Goal: Task Accomplishment & Management: Manage account settings

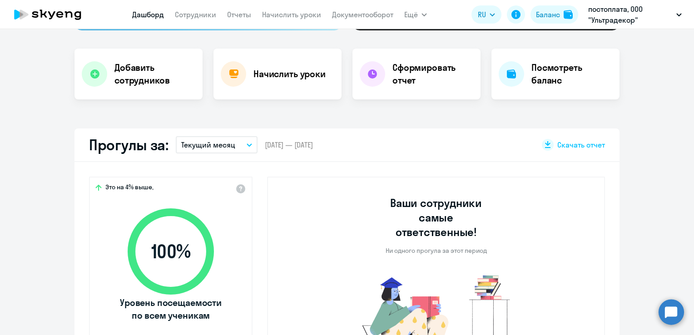
scroll to position [136, 0]
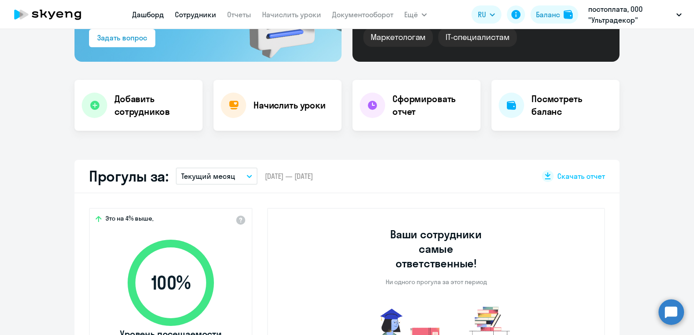
click at [199, 14] on link "Сотрудники" at bounding box center [195, 14] width 41 height 9
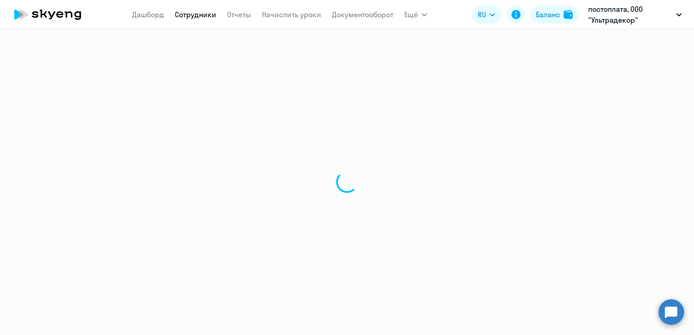
select select "30"
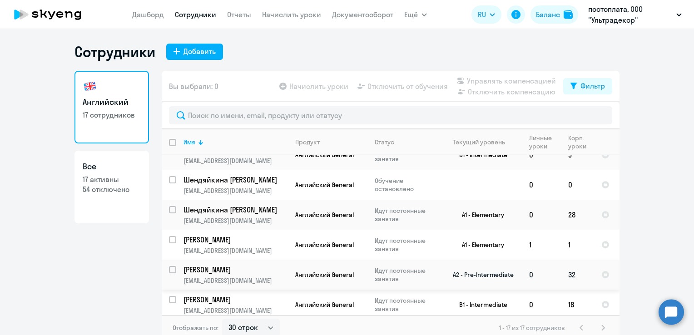
scroll to position [91, 0]
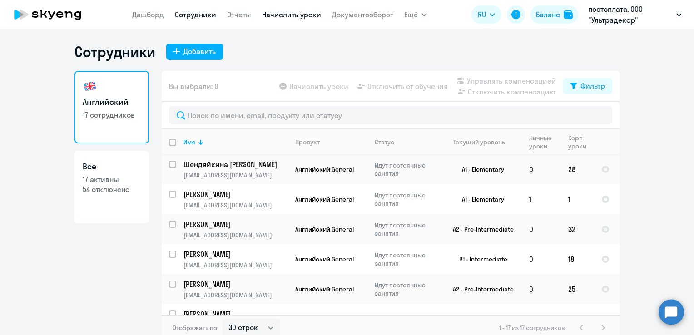
click at [292, 17] on link "Начислить уроки" at bounding box center [291, 14] width 59 height 9
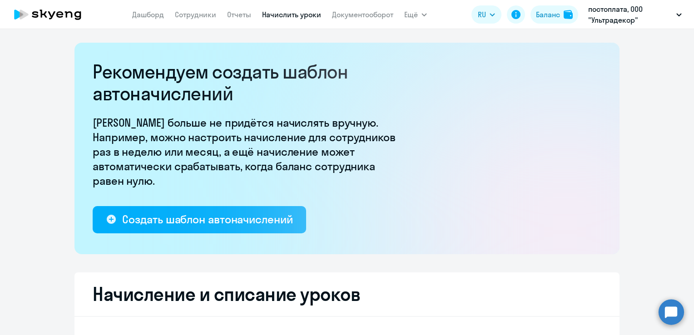
select select "10"
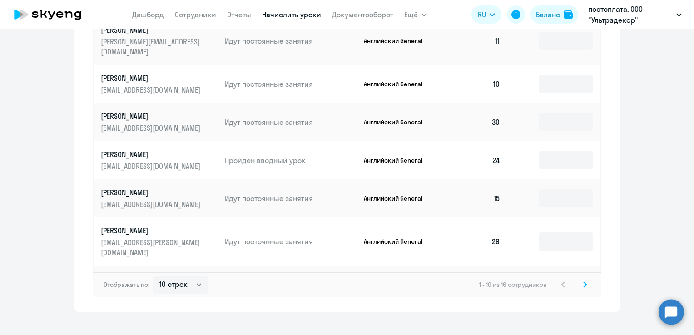
scroll to position [602, 0]
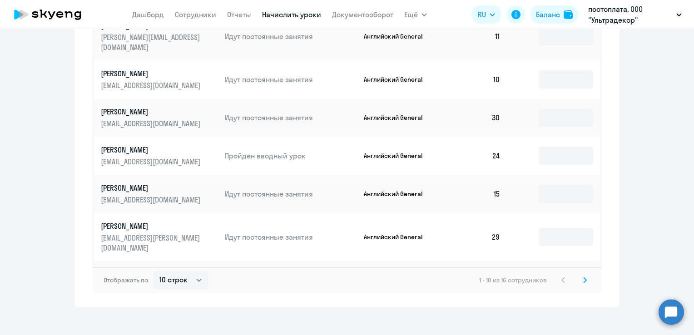
click at [585, 275] on svg-icon at bounding box center [585, 280] width 11 height 11
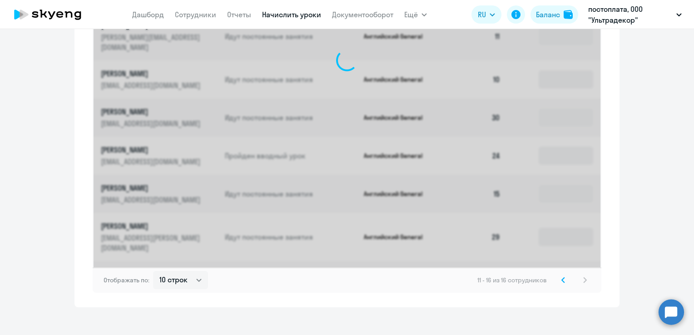
scroll to position [449, 0]
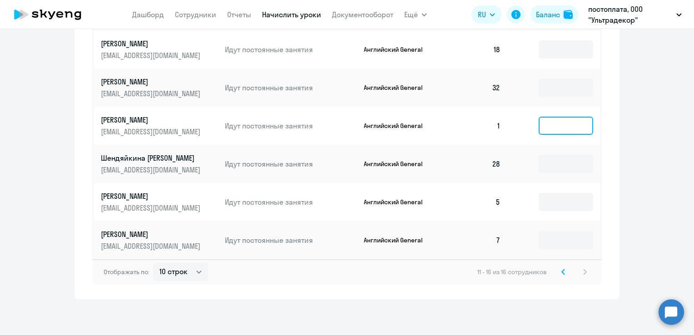
click at [558, 129] on input at bounding box center [566, 126] width 55 height 18
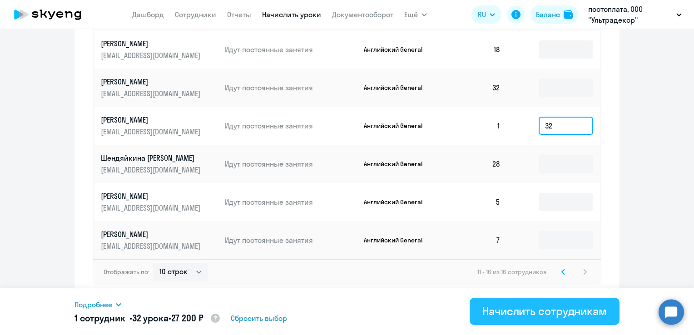
type input "32"
click at [529, 318] on div "Начислить сотрудникам" at bounding box center [544, 311] width 124 height 15
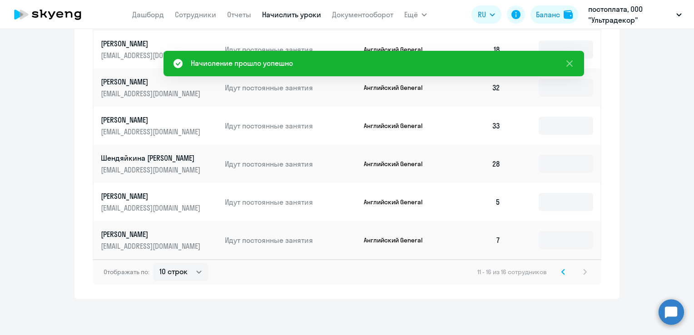
click at [571, 273] on div "11 - 16 из 16 сотрудников" at bounding box center [533, 272] width 113 height 11
click at [582, 268] on div "11 - 16 из 16 сотрудников" at bounding box center [533, 272] width 113 height 11
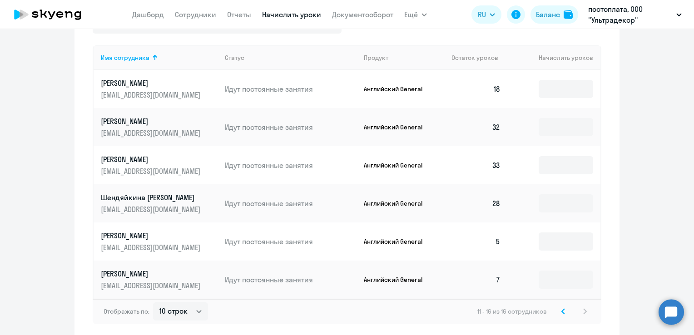
scroll to position [404, 0]
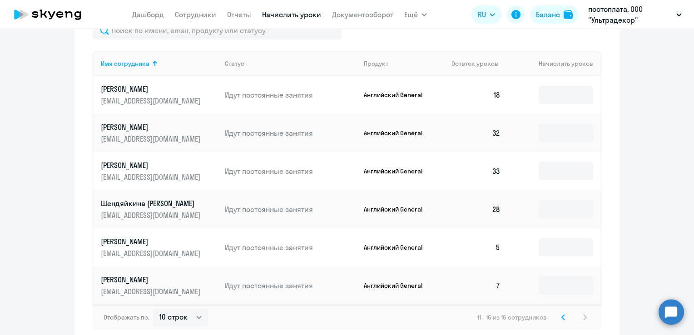
click at [558, 320] on svg-icon at bounding box center [563, 317] width 11 height 11
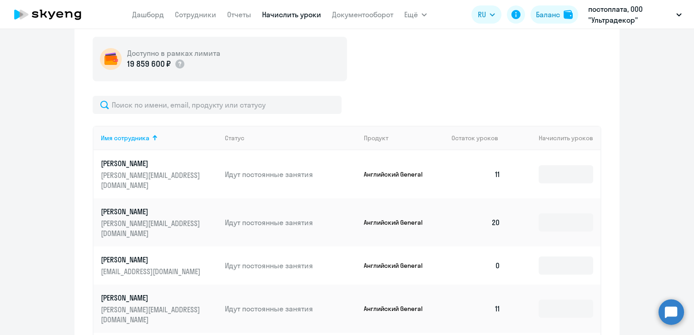
scroll to position [238, 0]
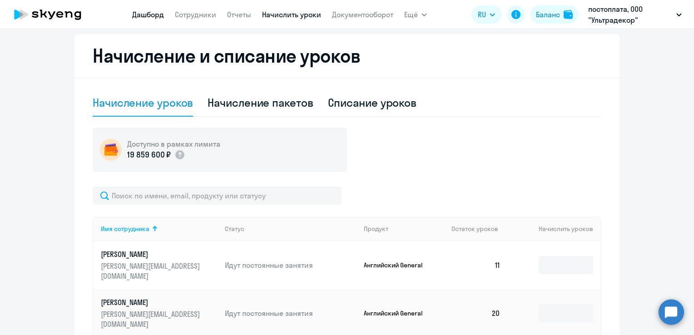
click at [152, 15] on link "Дашборд" at bounding box center [148, 14] width 32 height 9
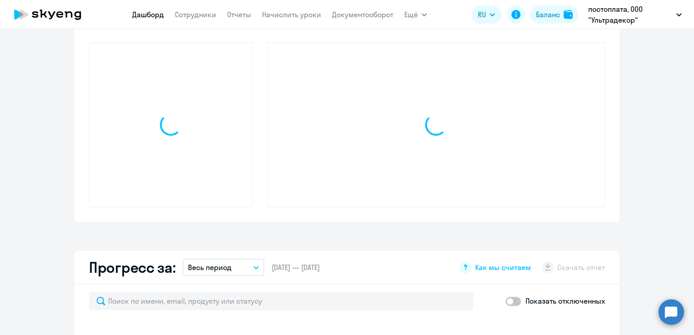
scroll to position [257, 0]
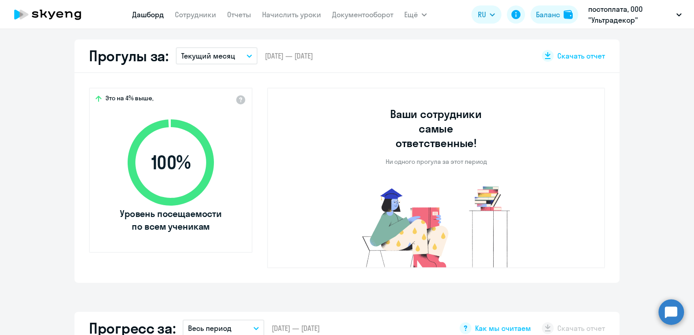
click at [220, 60] on p "Текущий месяц" at bounding box center [208, 55] width 54 height 11
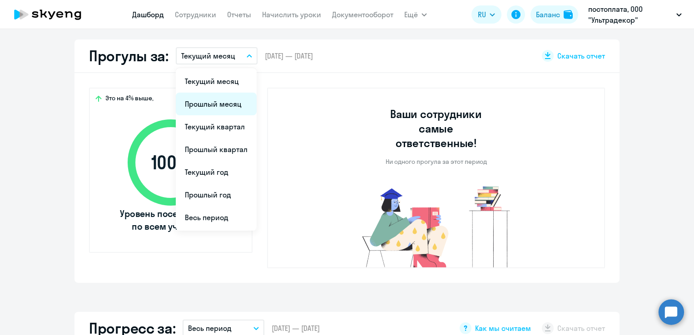
click at [194, 104] on li "Прошлый месяц" at bounding box center [216, 104] width 81 height 23
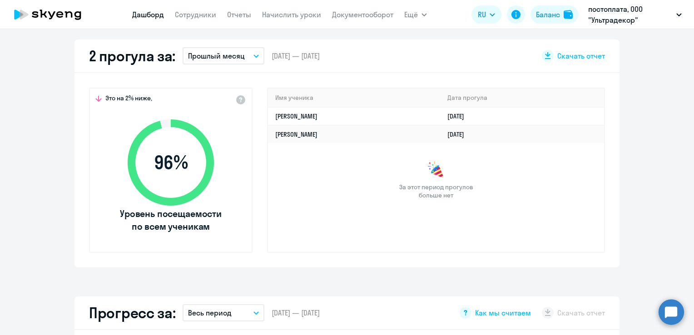
select select "30"
click at [176, 15] on link "Сотрудники" at bounding box center [195, 14] width 41 height 9
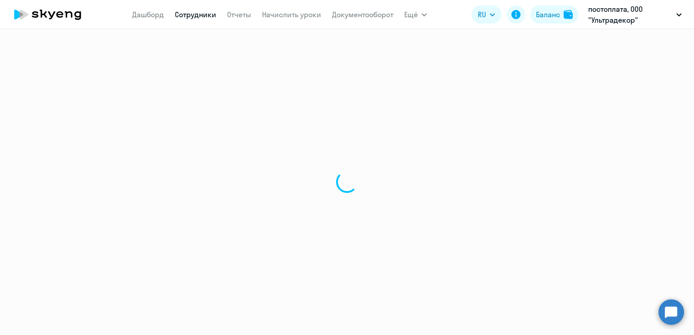
select select "30"
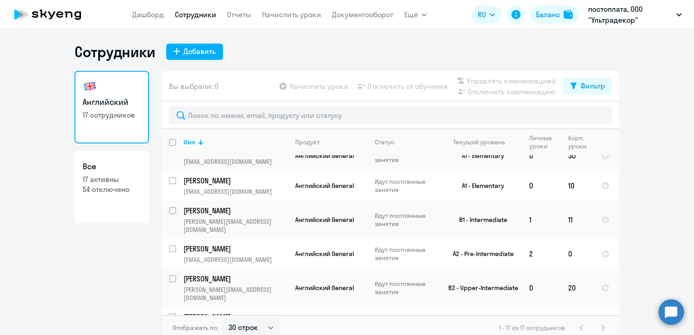
scroll to position [352, 0]
click at [273, 13] on link "Начислить уроки" at bounding box center [291, 14] width 59 height 9
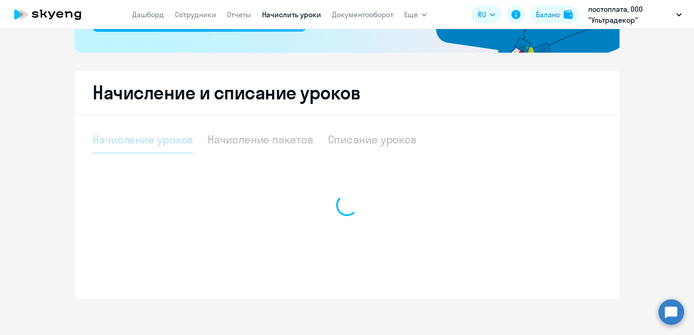
select select "10"
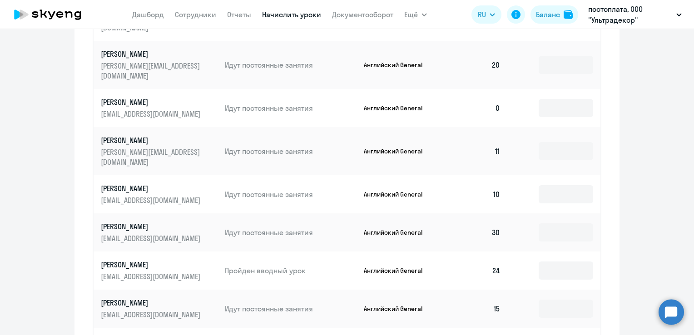
scroll to position [474, 0]
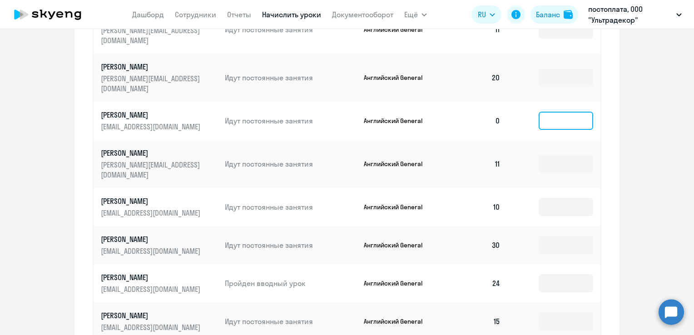
click at [580, 112] on input at bounding box center [566, 121] width 55 height 18
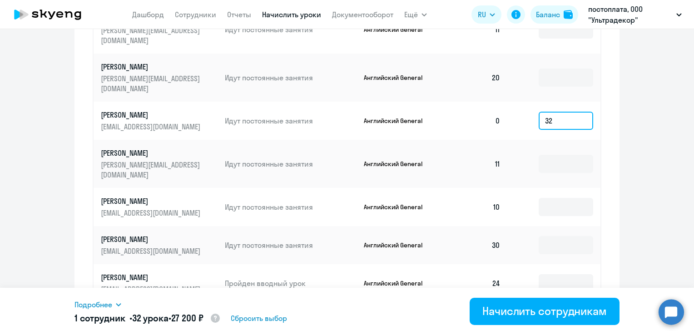
type input "32"
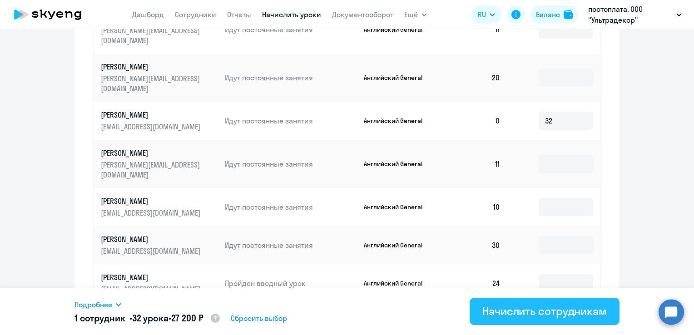
click at [565, 310] on div "Начислить сотрудникам" at bounding box center [544, 311] width 124 height 15
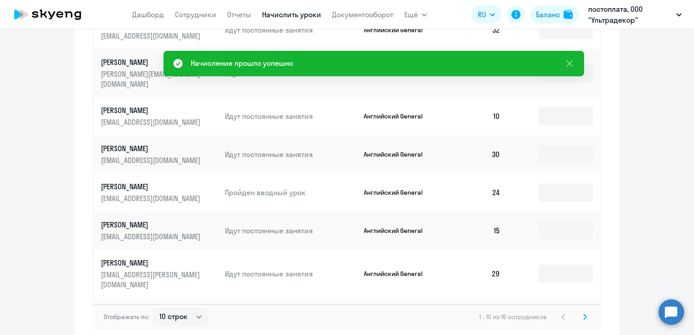
scroll to position [602, 0]
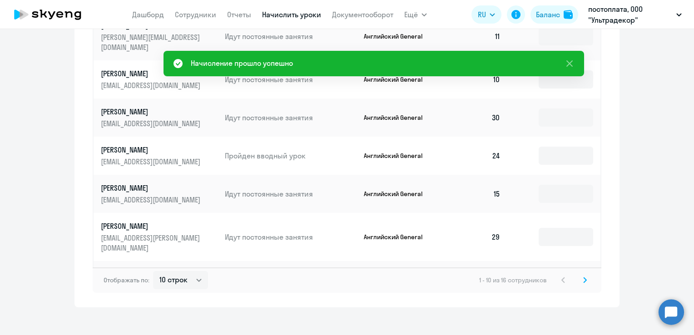
click at [589, 278] on div "Отображать по: 10 строк 30 строк 50 строк 1 - 10 из 16 сотрудников" at bounding box center [347, 280] width 509 height 25
click at [585, 275] on svg-icon at bounding box center [585, 280] width 11 height 11
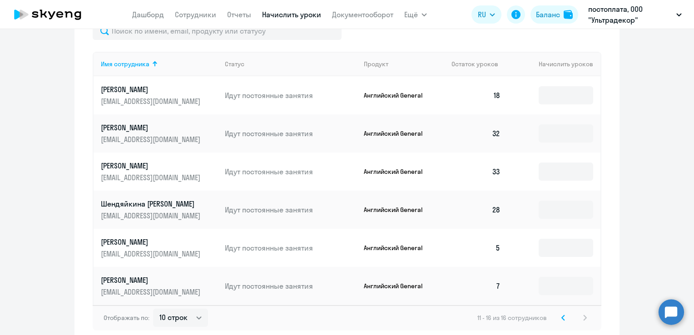
scroll to position [404, 0]
click at [560, 253] on input at bounding box center [566, 247] width 55 height 18
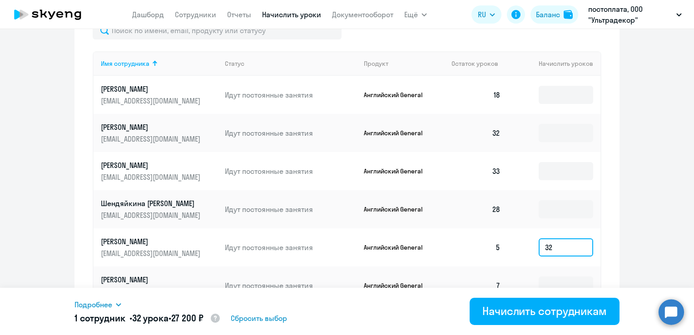
type input "32"
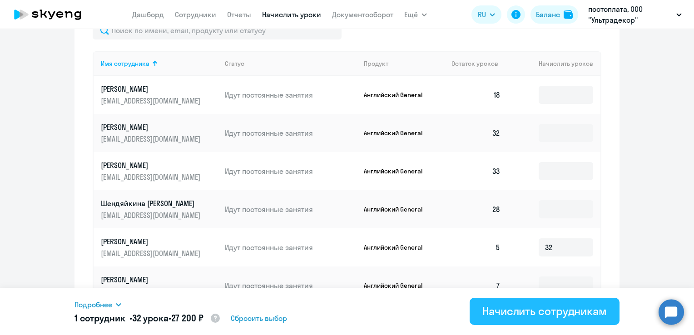
click at [521, 308] on div "Начислить сотрудникам" at bounding box center [544, 311] width 124 height 15
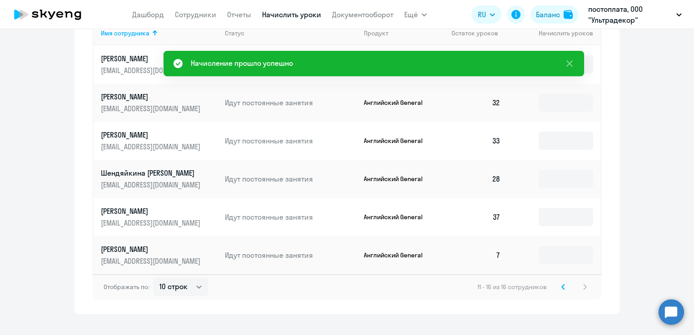
scroll to position [449, 0]
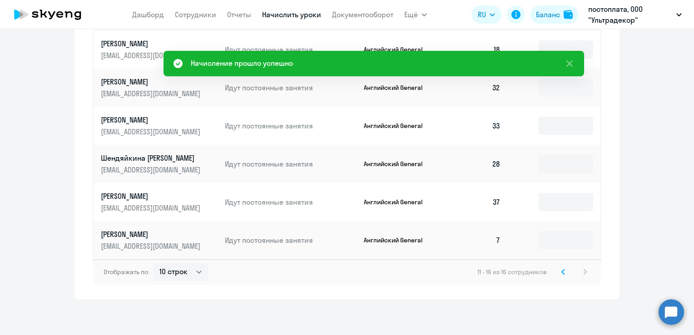
click at [562, 272] on svg-icon at bounding box center [563, 272] width 11 height 11
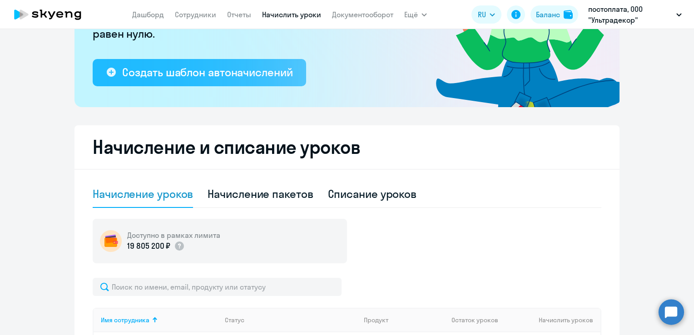
scroll to position [131, 0]
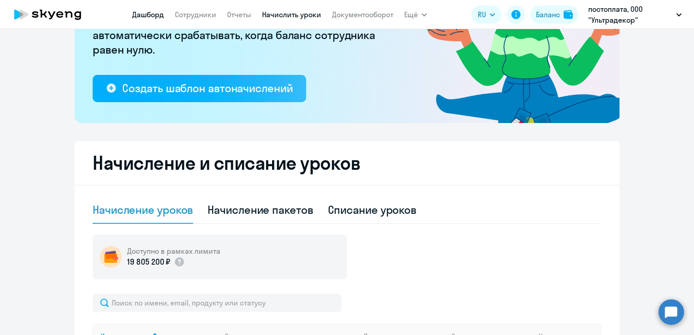
click at [146, 16] on link "Дашборд" at bounding box center [148, 14] width 32 height 9
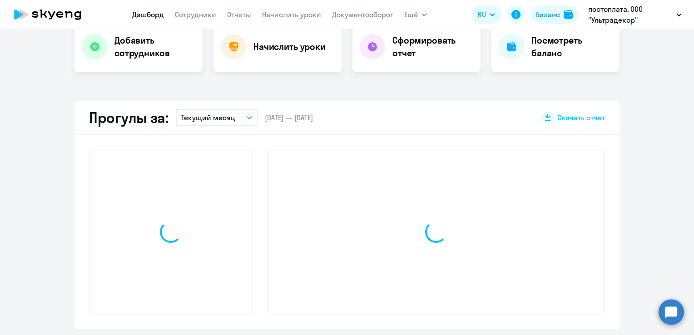
scroll to position [195, 0]
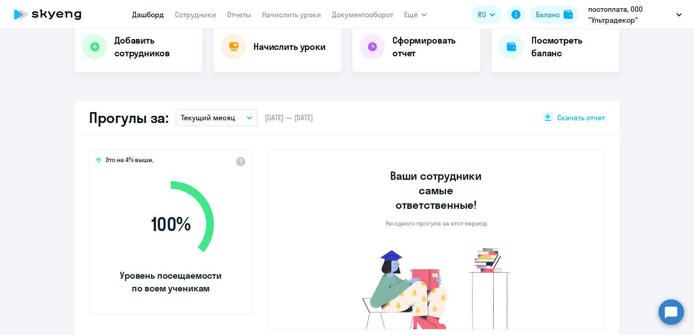
click at [233, 117] on button "Текущий месяц" at bounding box center [217, 117] width 82 height 17
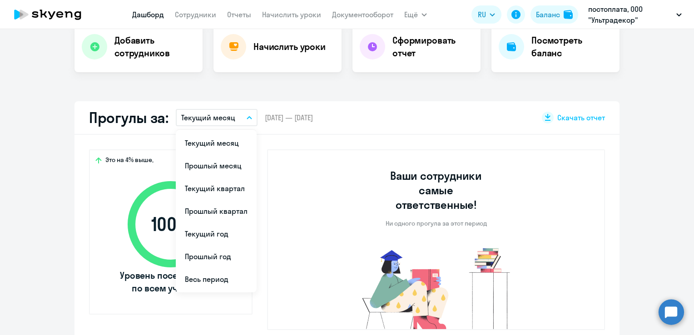
click at [205, 163] on li "Прошлый месяц" at bounding box center [216, 165] width 81 height 23
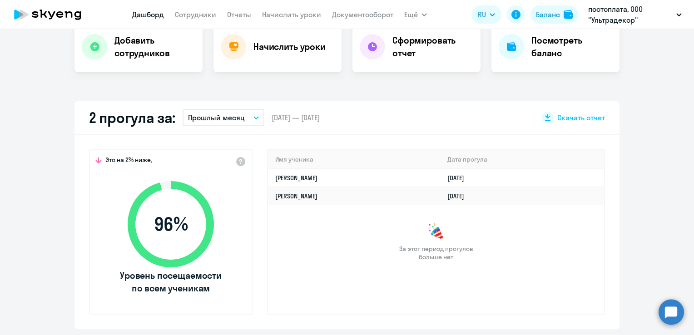
select select "30"
click at [431, 335] on div "Важные контакты Экспресс-чат поддержки Сопровождение компании + документооборот…" at bounding box center [347, 182] width 694 height 306
